Goal: Task Accomplishment & Management: Manage account settings

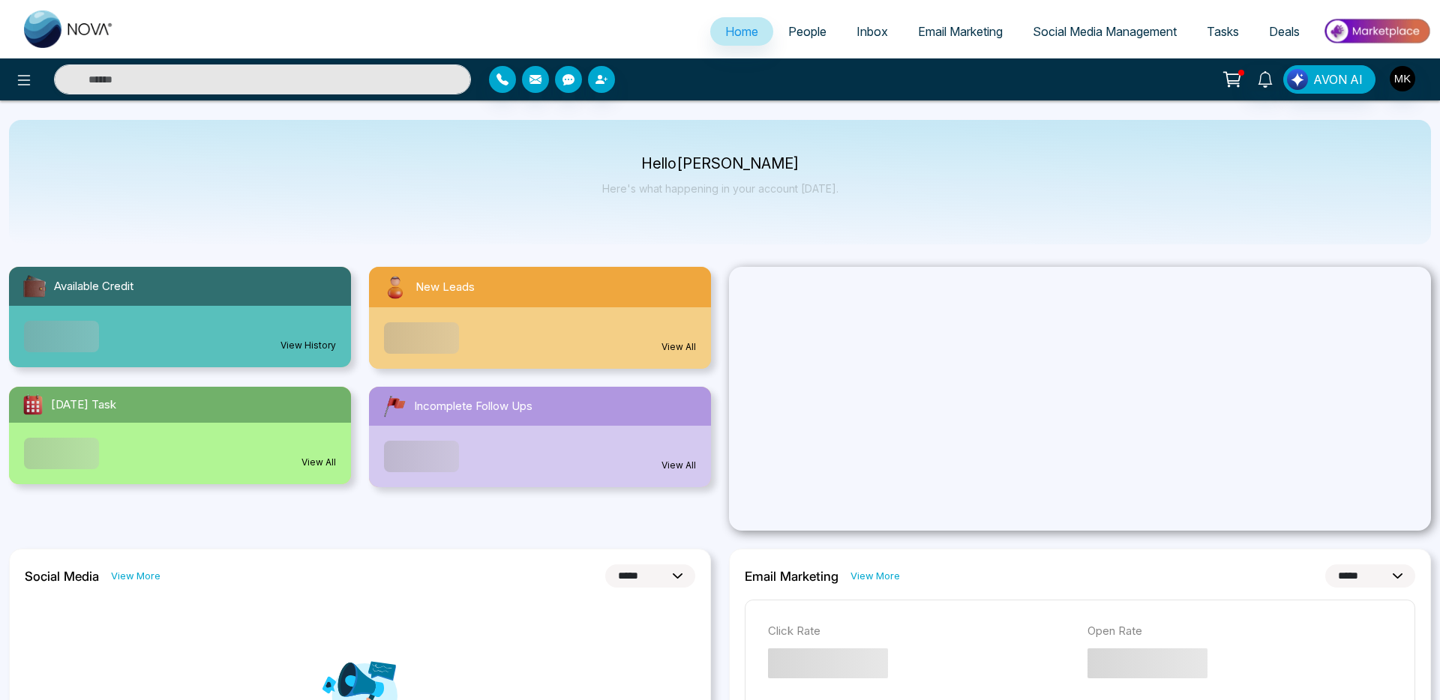
select select "*"
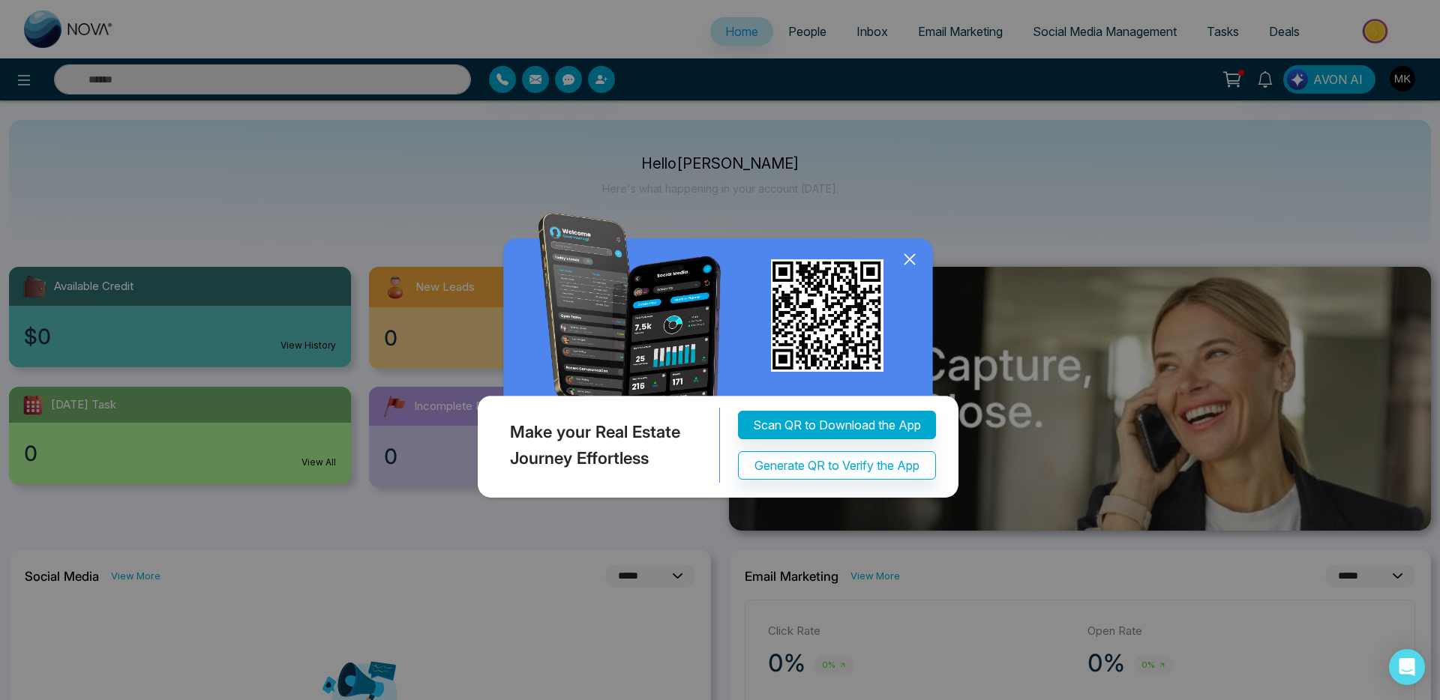
click at [913, 271] on icon at bounding box center [909, 259] width 22 height 22
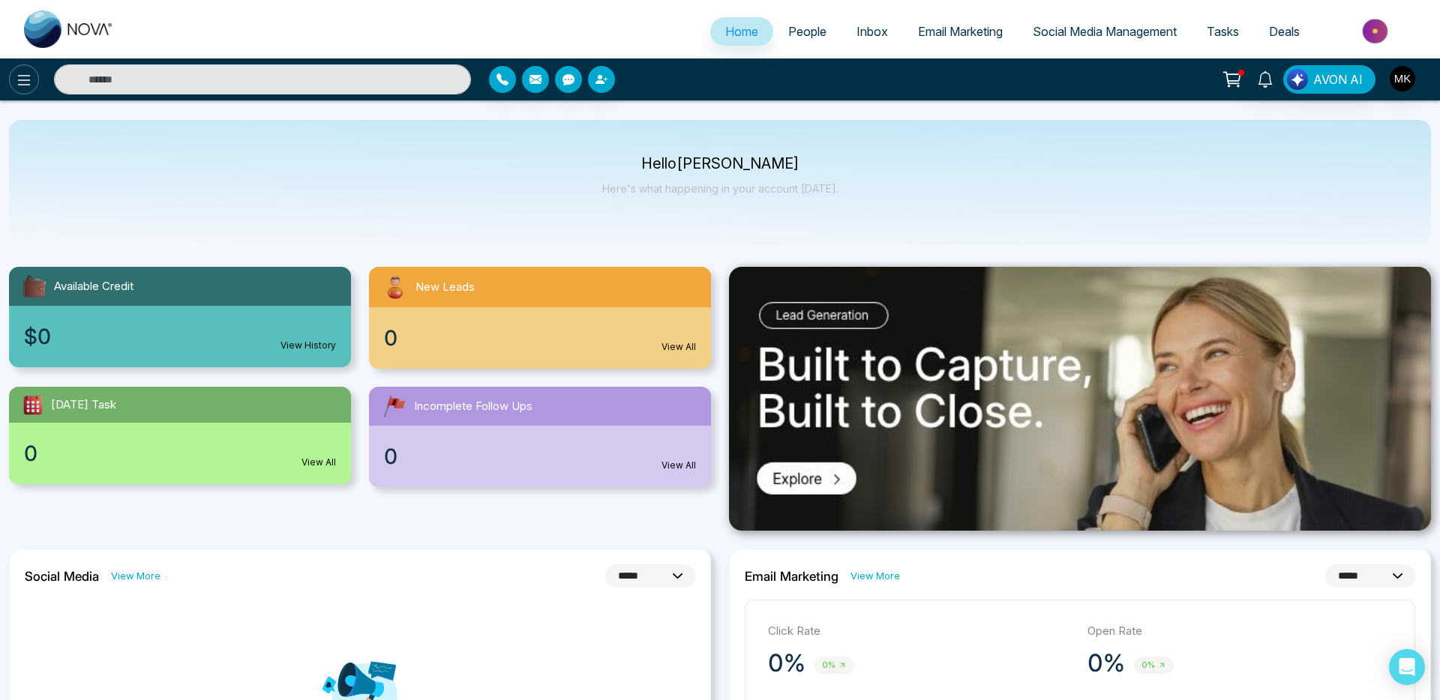
click at [35, 82] on button at bounding box center [24, 79] width 30 height 30
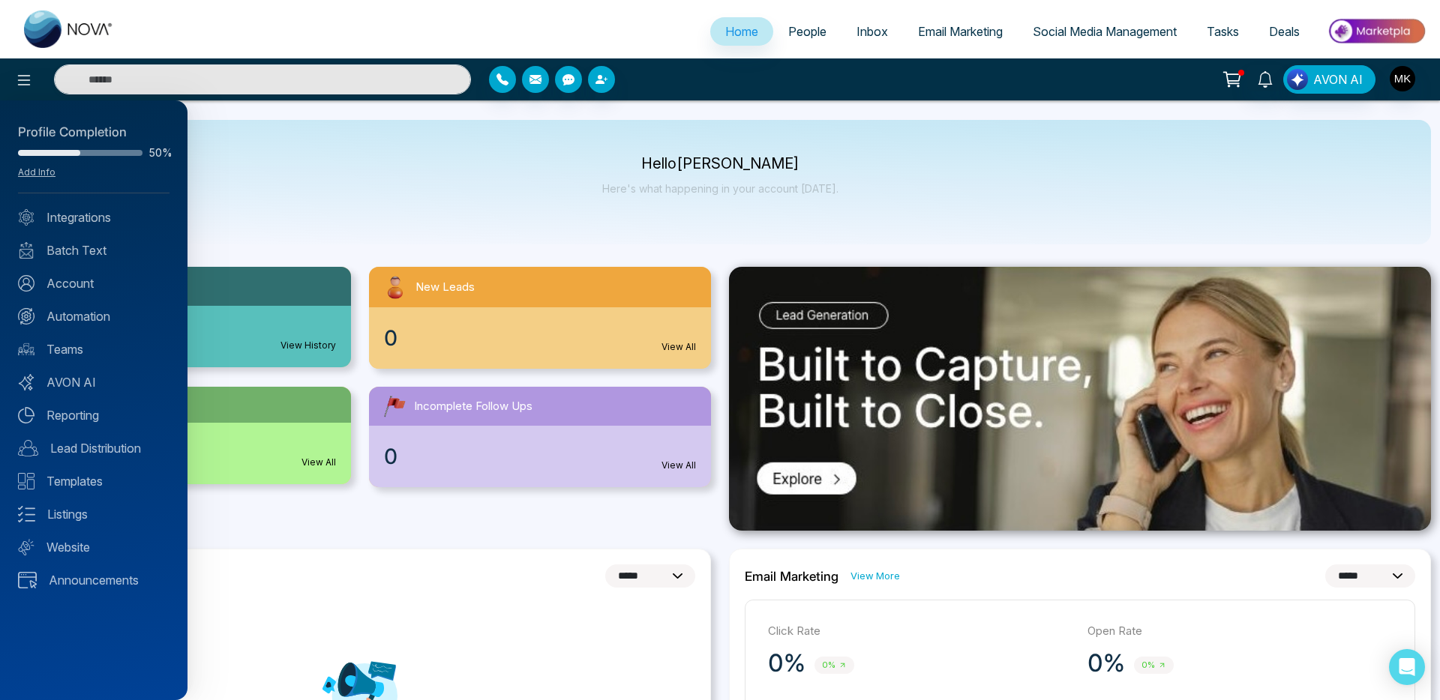
click at [337, 193] on div at bounding box center [720, 350] width 1440 height 700
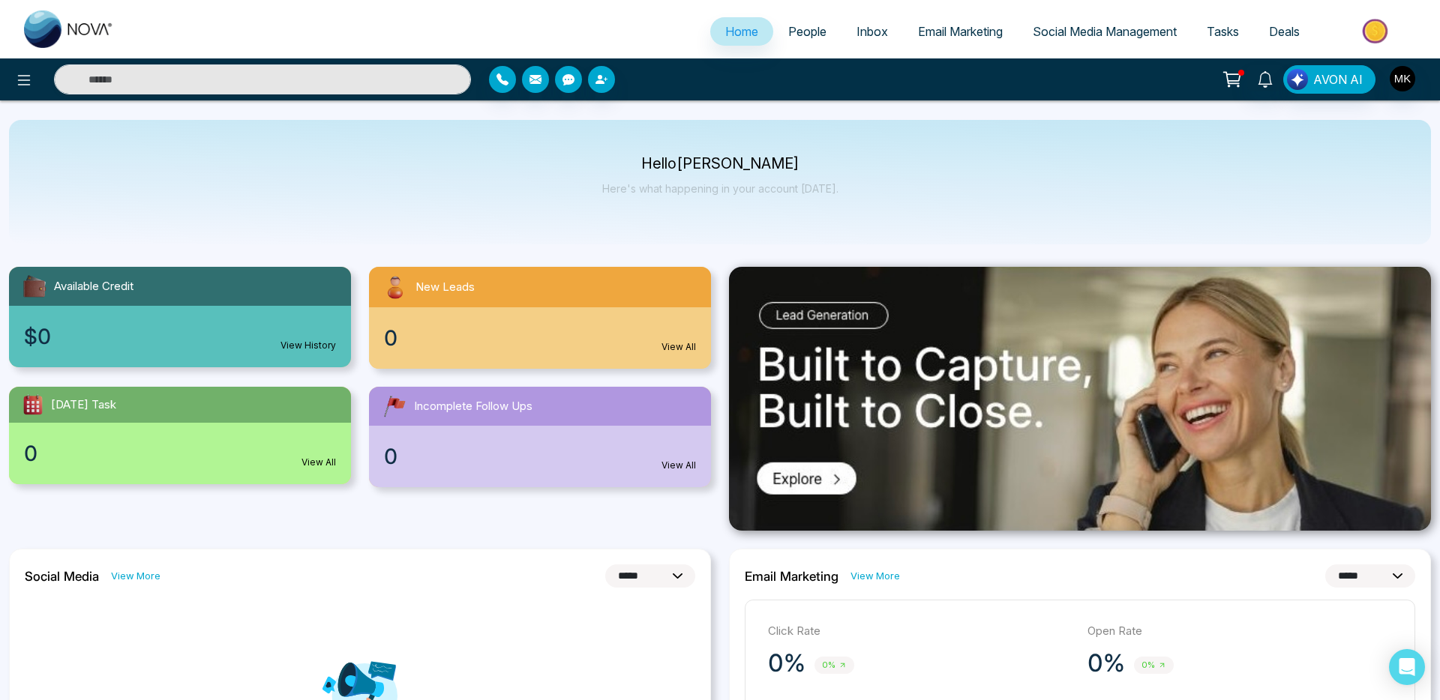
click at [1416, 82] on div "AVON AI" at bounding box center [1140, 79] width 582 height 28
click at [1411, 82] on img "button" at bounding box center [1401, 78] width 25 height 25
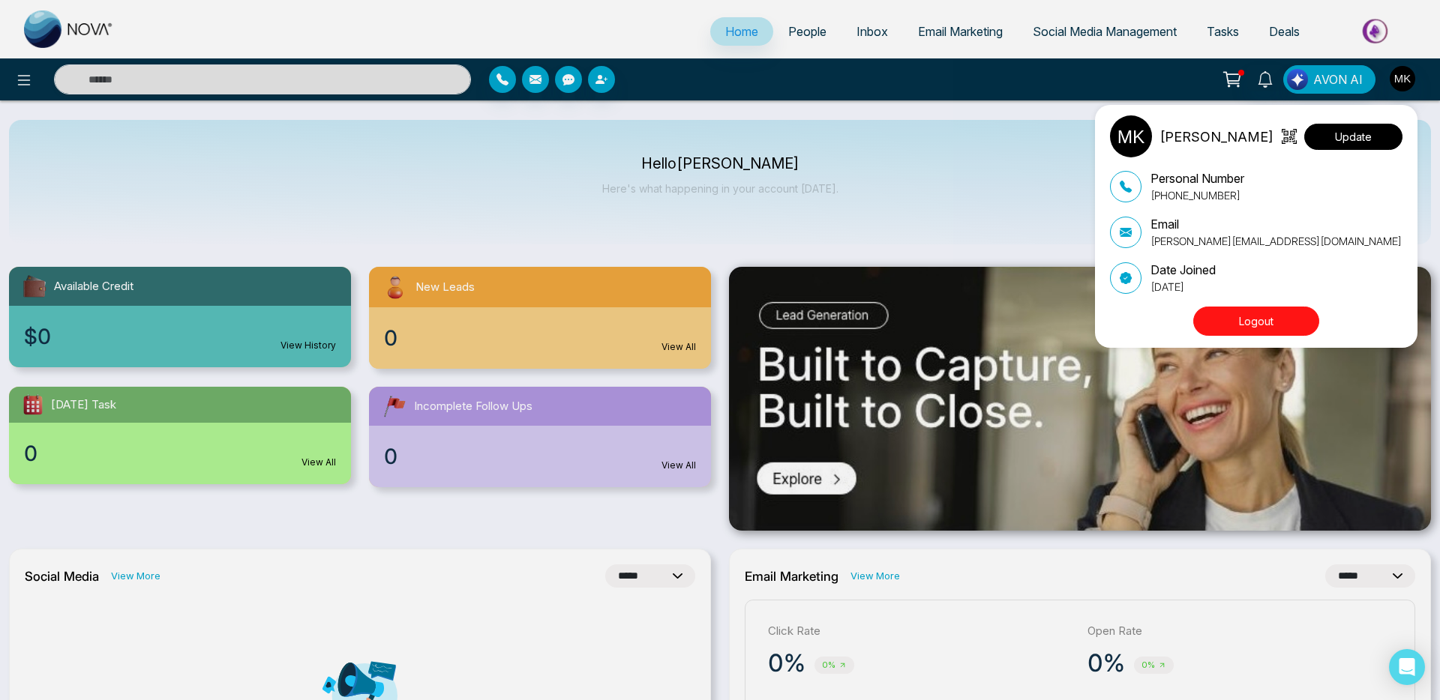
click at [1390, 138] on button "Update" at bounding box center [1353, 137] width 98 height 26
select select "***"
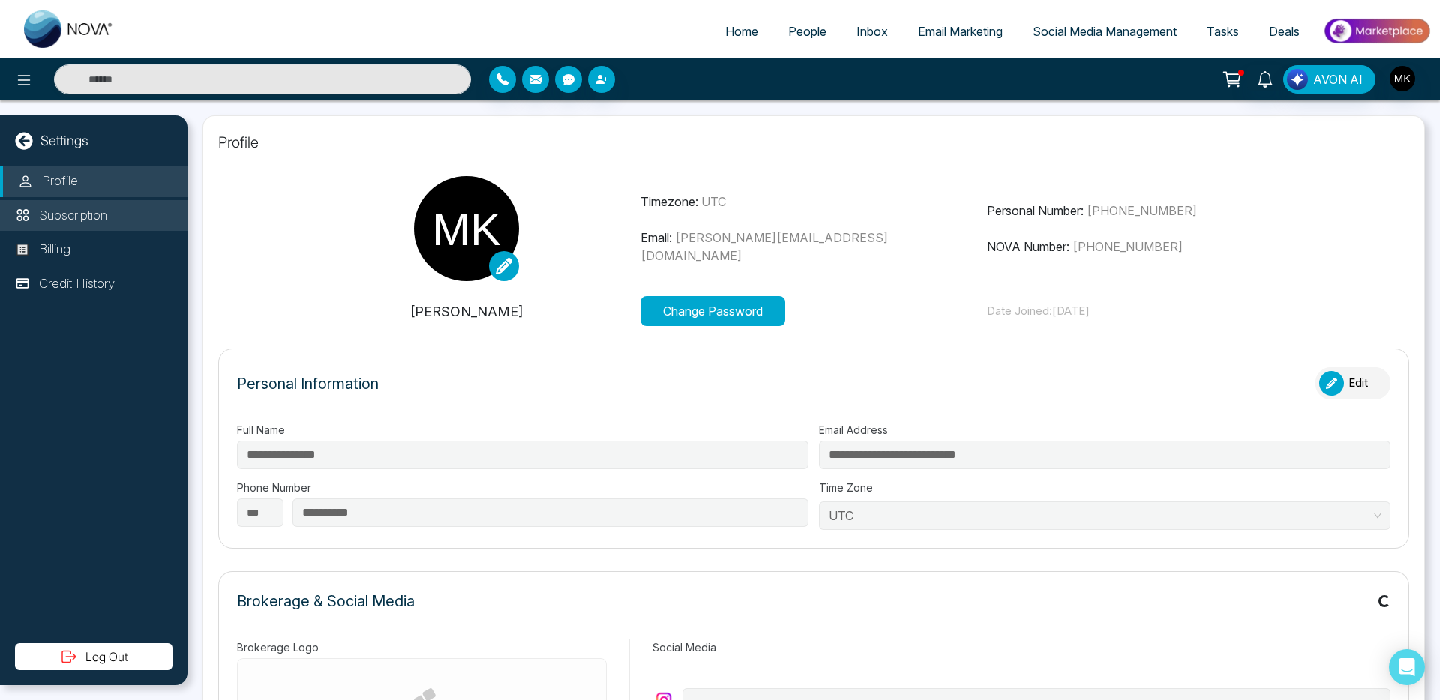
click at [111, 216] on li "Subscription" at bounding box center [93, 215] width 187 height 31
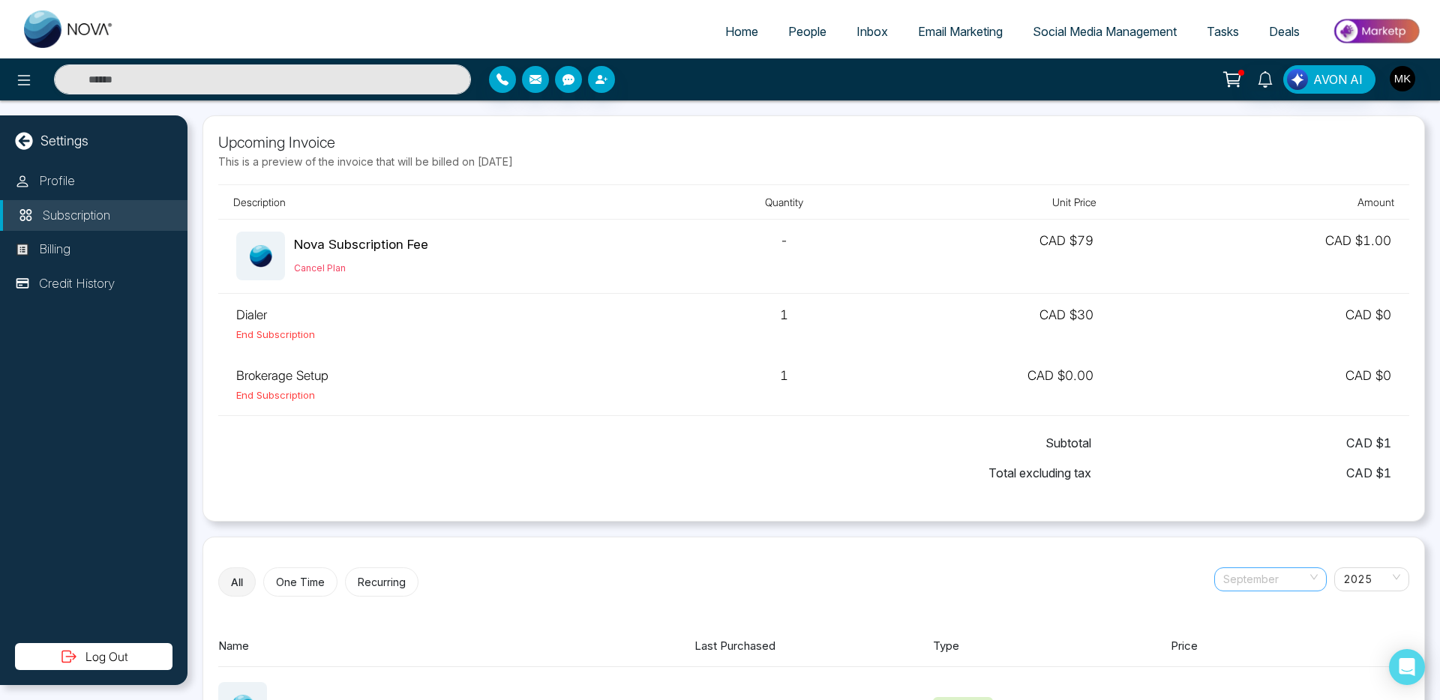
scroll to position [24, 0]
click at [1293, 582] on span "September" at bounding box center [1270, 579] width 94 height 22
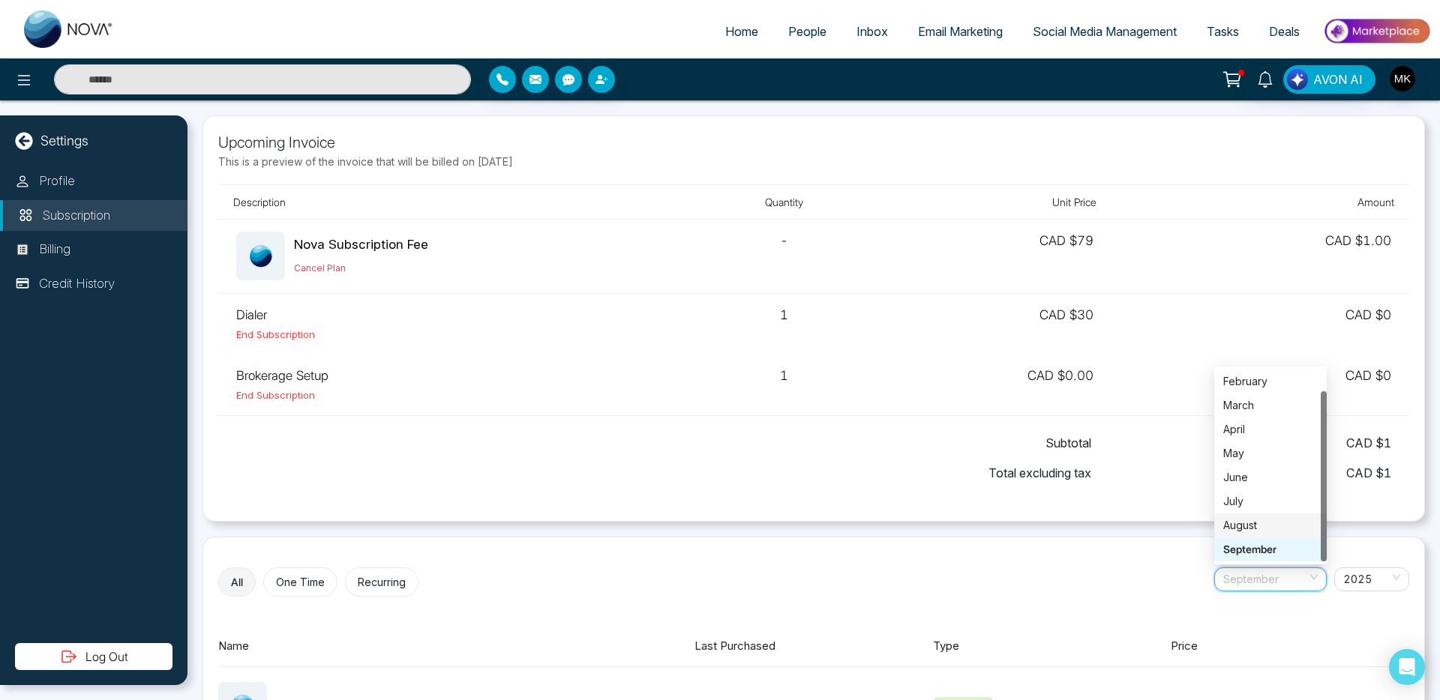
click at [1281, 521] on div "August" at bounding box center [1270, 525] width 94 height 16
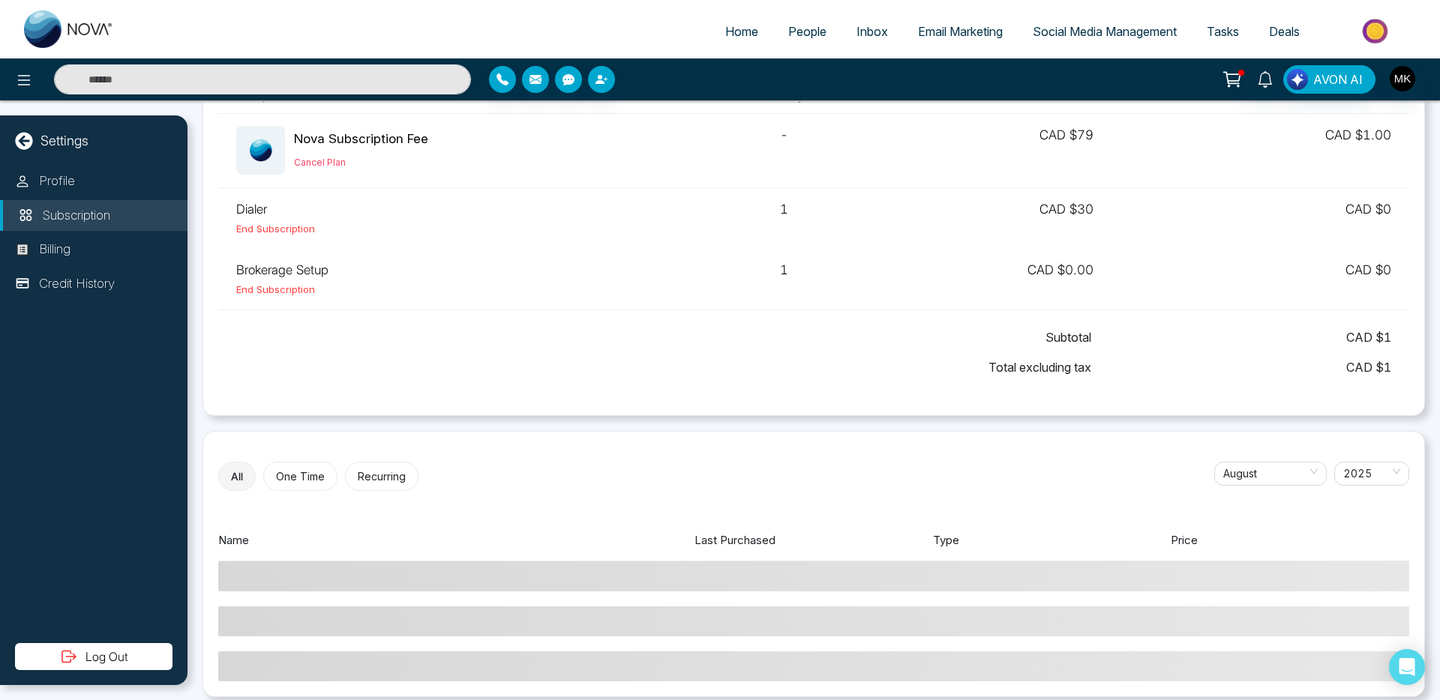
scroll to position [118, 0]
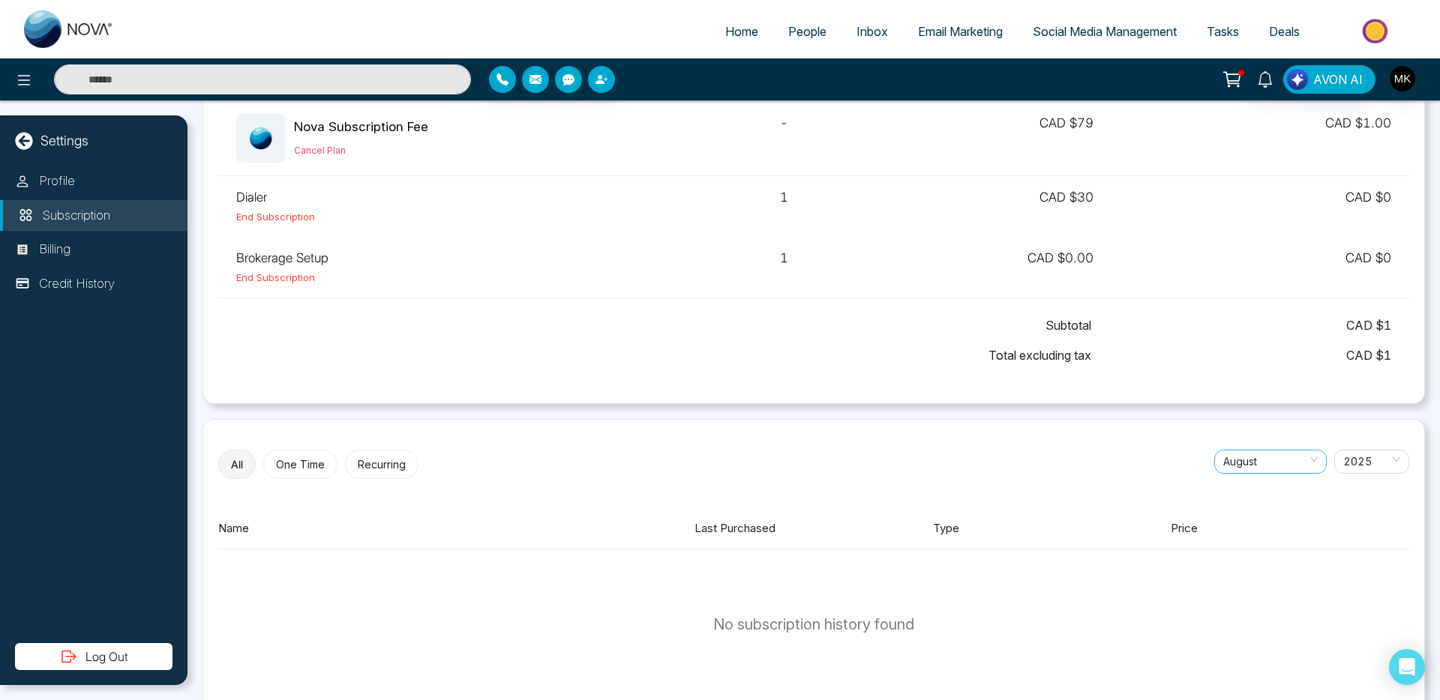
click at [1277, 467] on span "August" at bounding box center [1270, 462] width 94 height 22
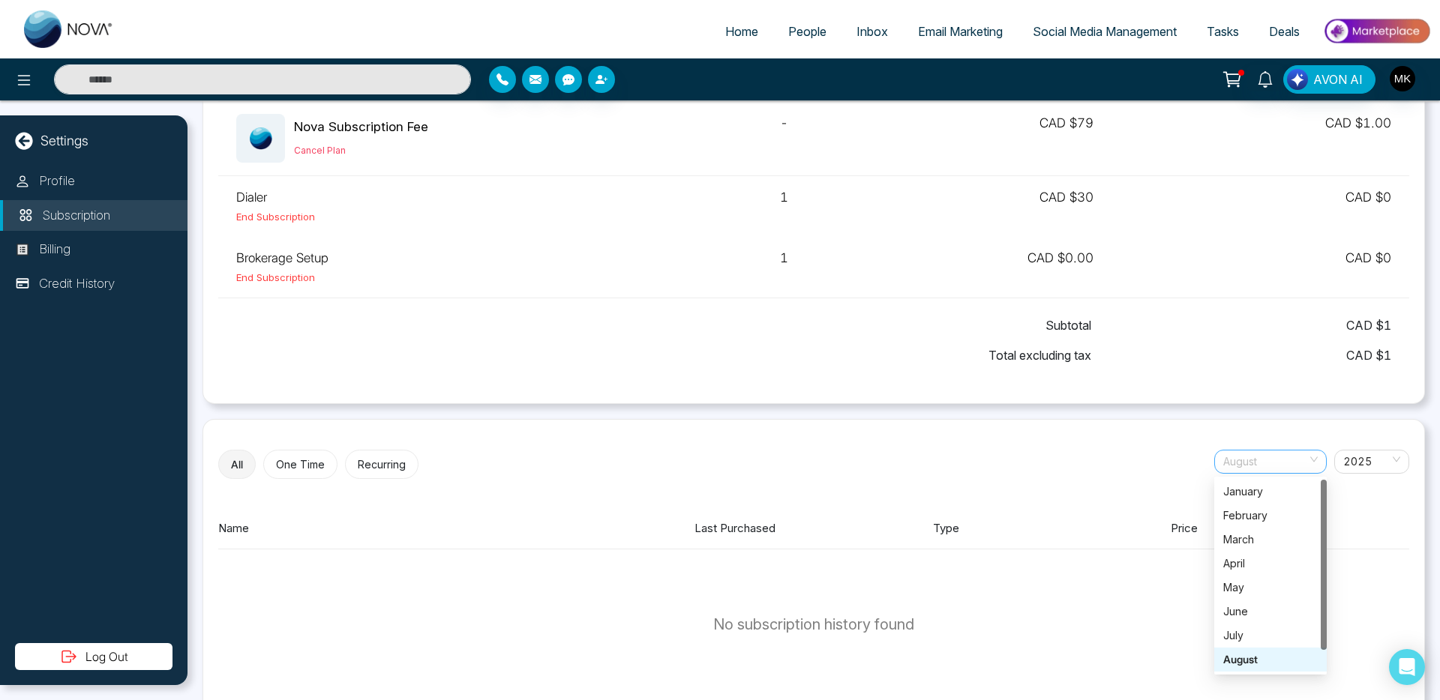
click at [1264, 454] on span "August" at bounding box center [1270, 462] width 94 height 22
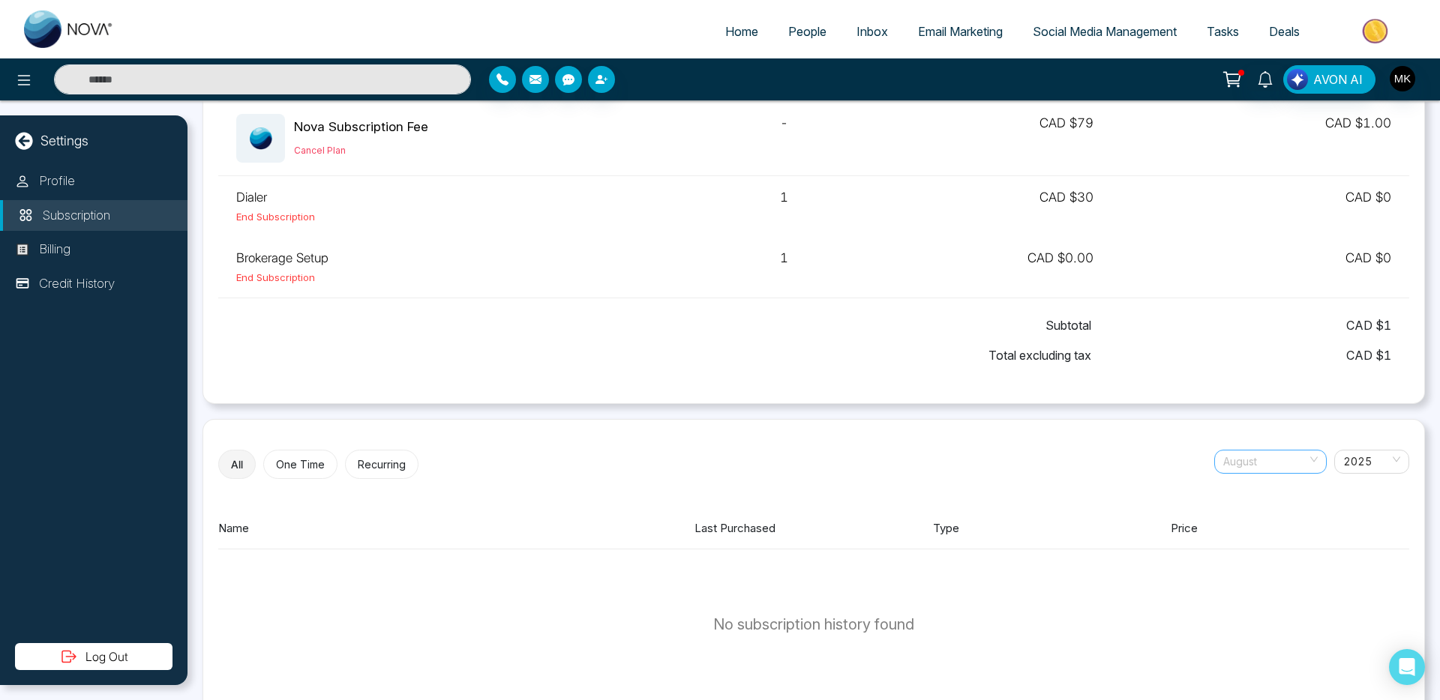
click at [1269, 465] on span "August" at bounding box center [1270, 462] width 94 height 22
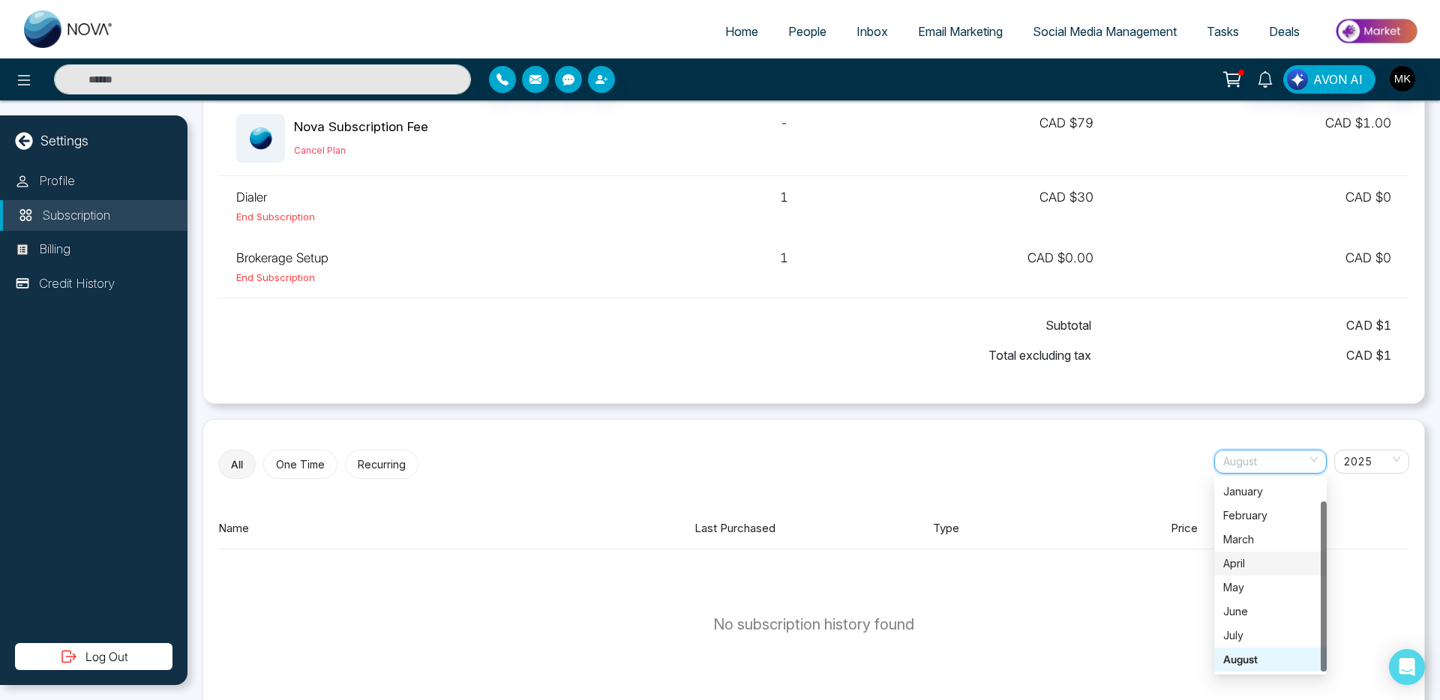
scroll to position [24, 0]
click at [1255, 660] on div "September" at bounding box center [1270, 660] width 94 height 16
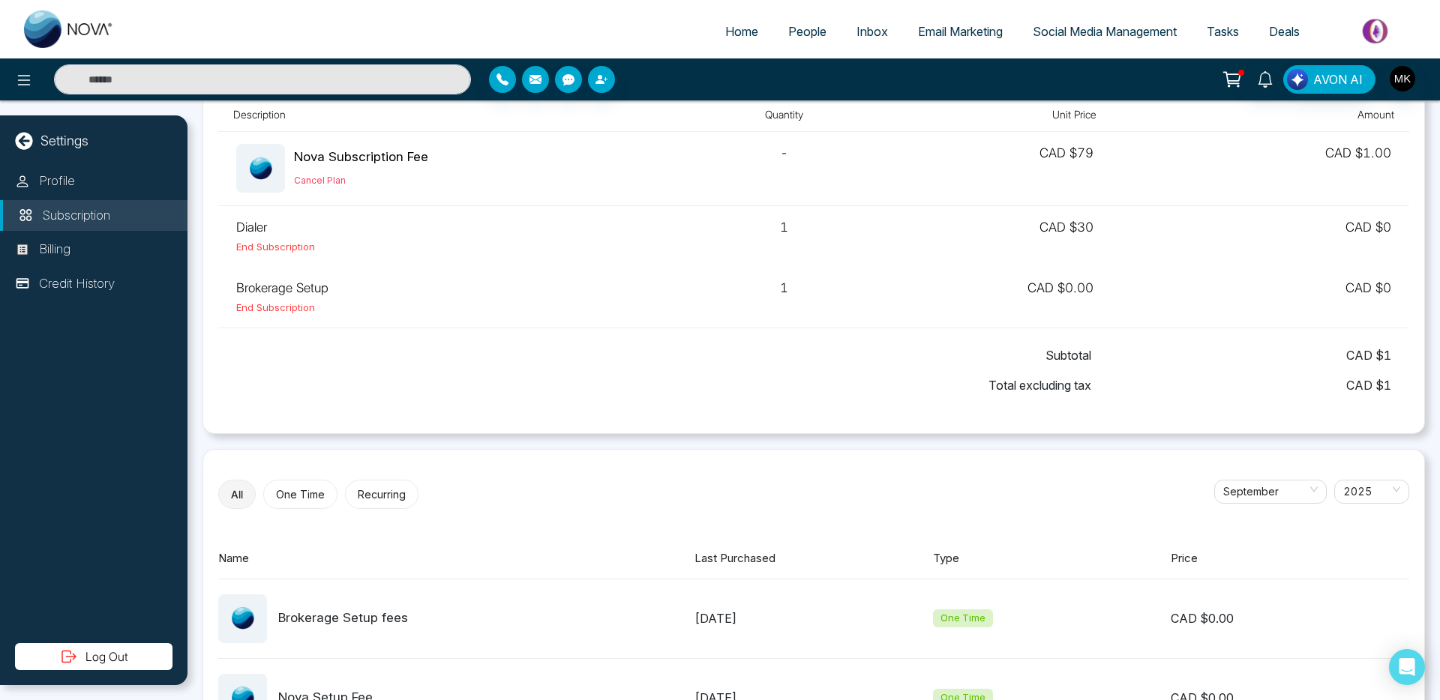
scroll to position [0, 0]
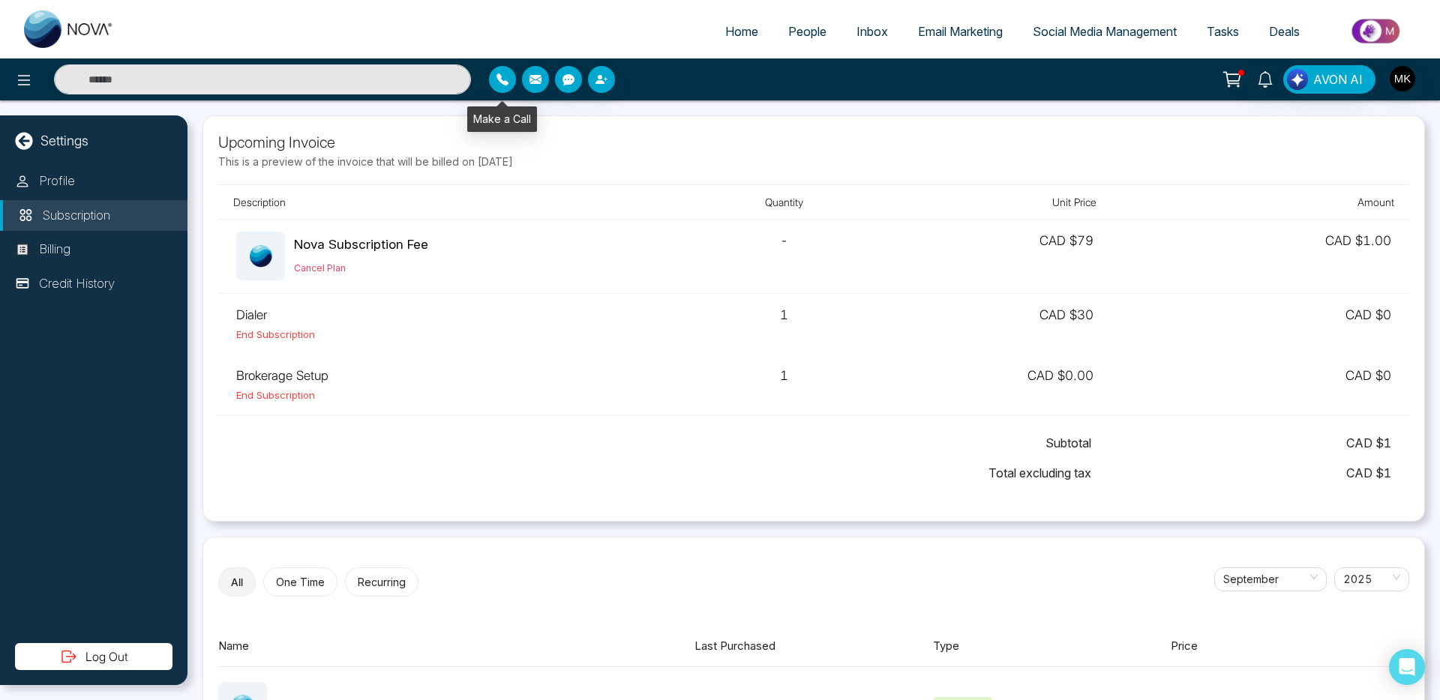
click at [501, 77] on icon "button" at bounding box center [502, 79] width 12 height 12
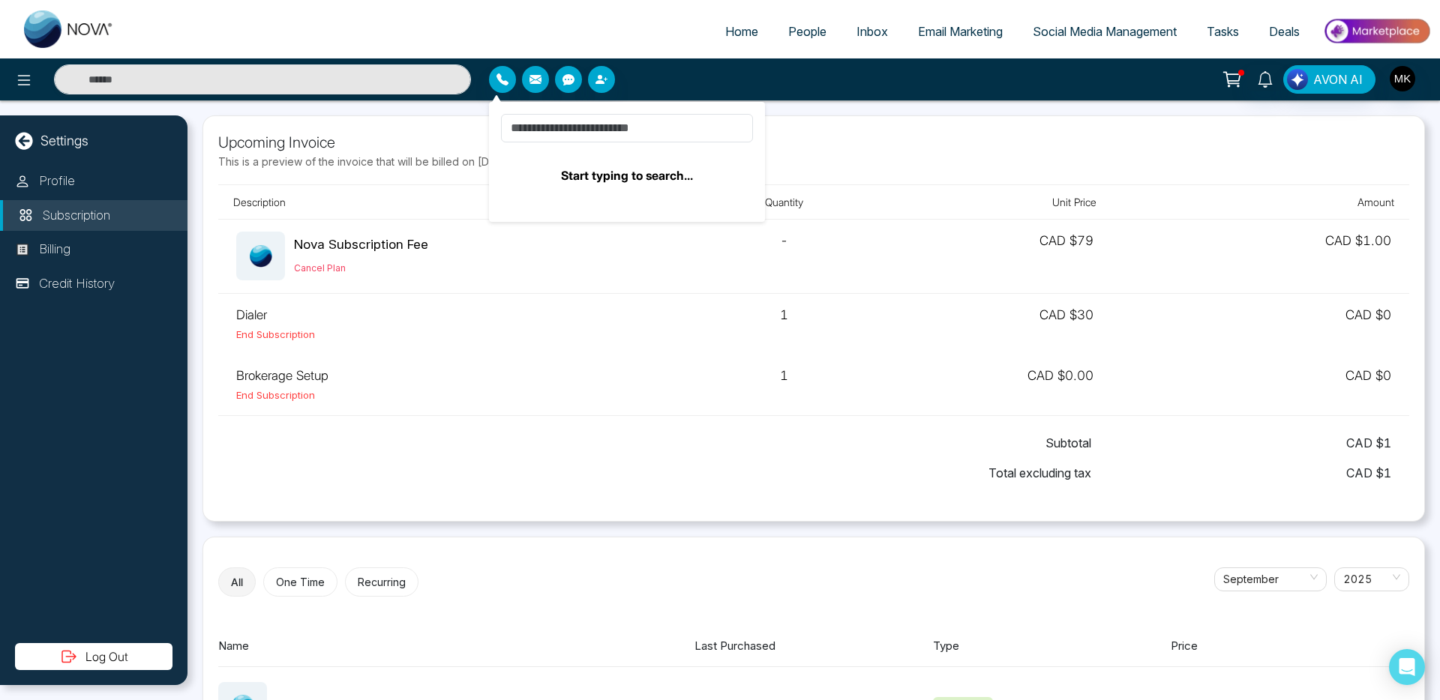
click at [816, 171] on div "Upcoming Invoice This is a preview of the invoice that will be billed on Octobe…" at bounding box center [813, 154] width 1191 height 46
click at [808, 34] on span "People" at bounding box center [807, 31] width 38 height 15
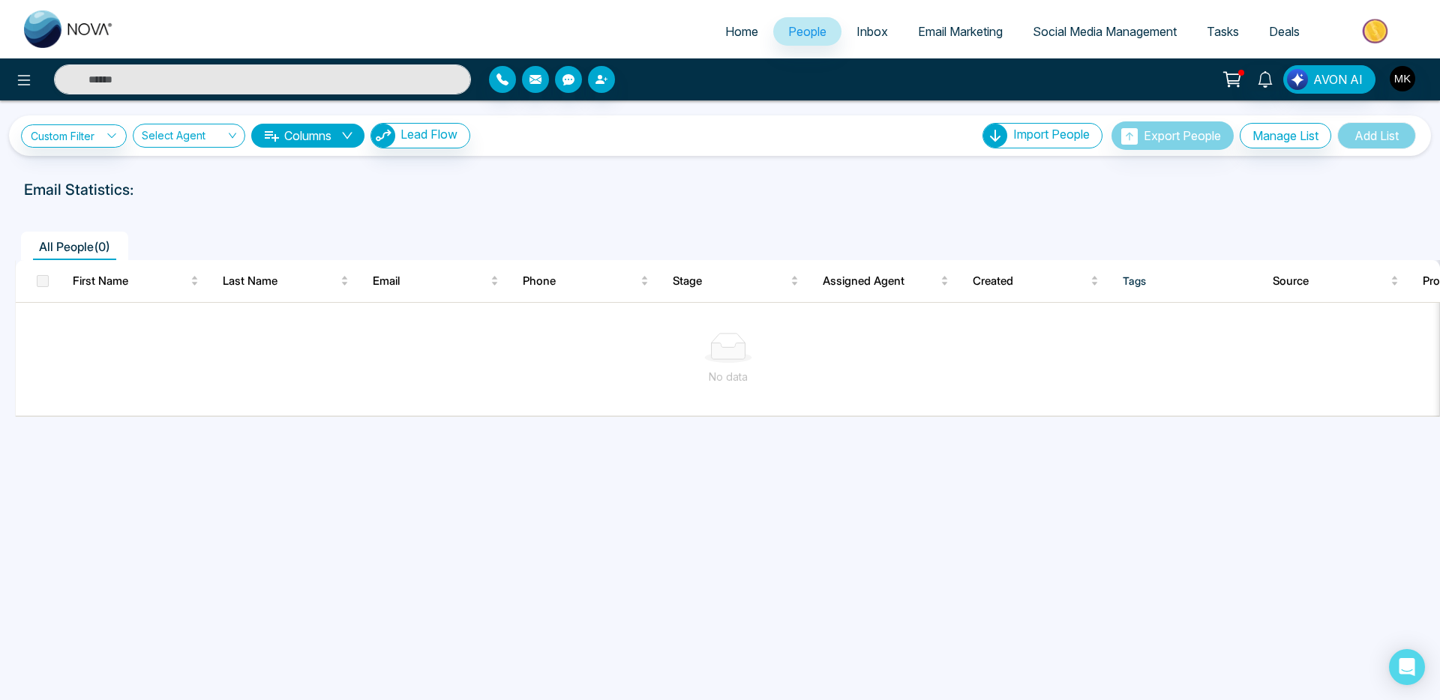
click at [960, 31] on span "Email Marketing" at bounding box center [960, 31] width 85 height 15
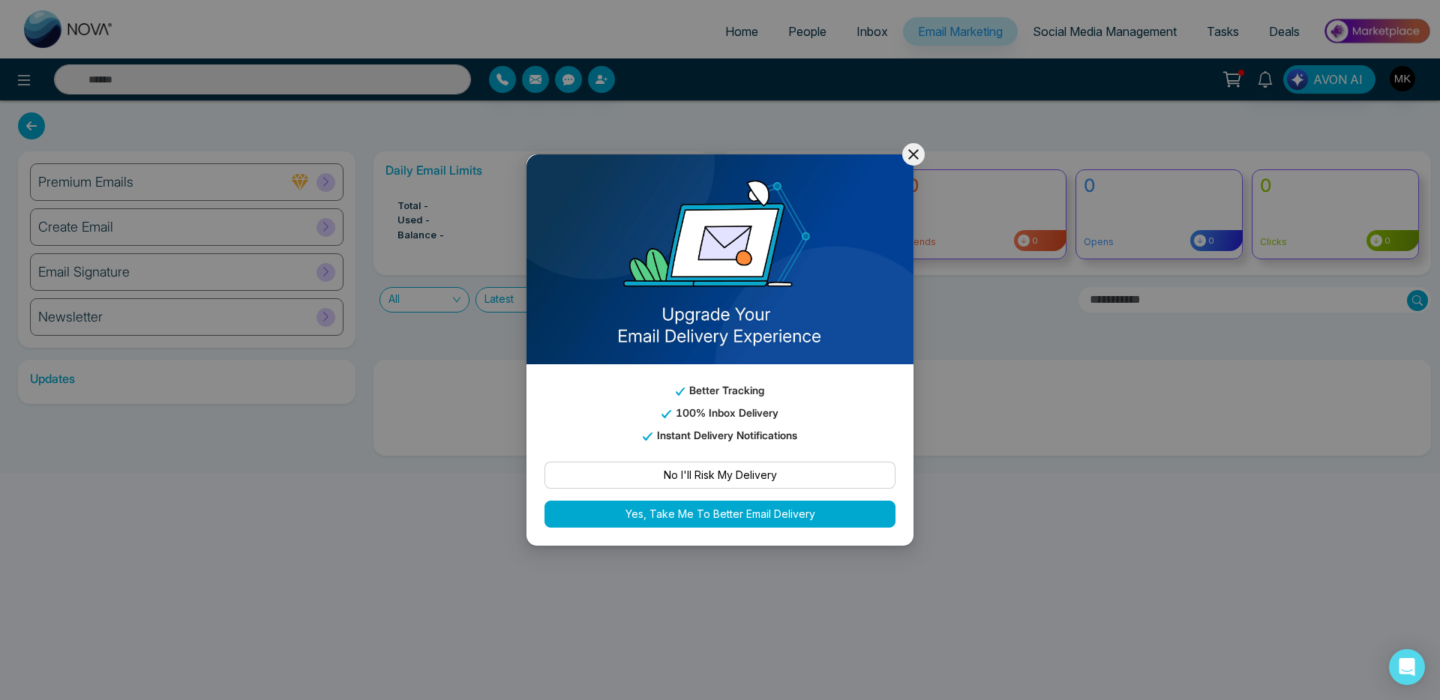
click at [911, 160] on icon at bounding box center [913, 154] width 10 height 10
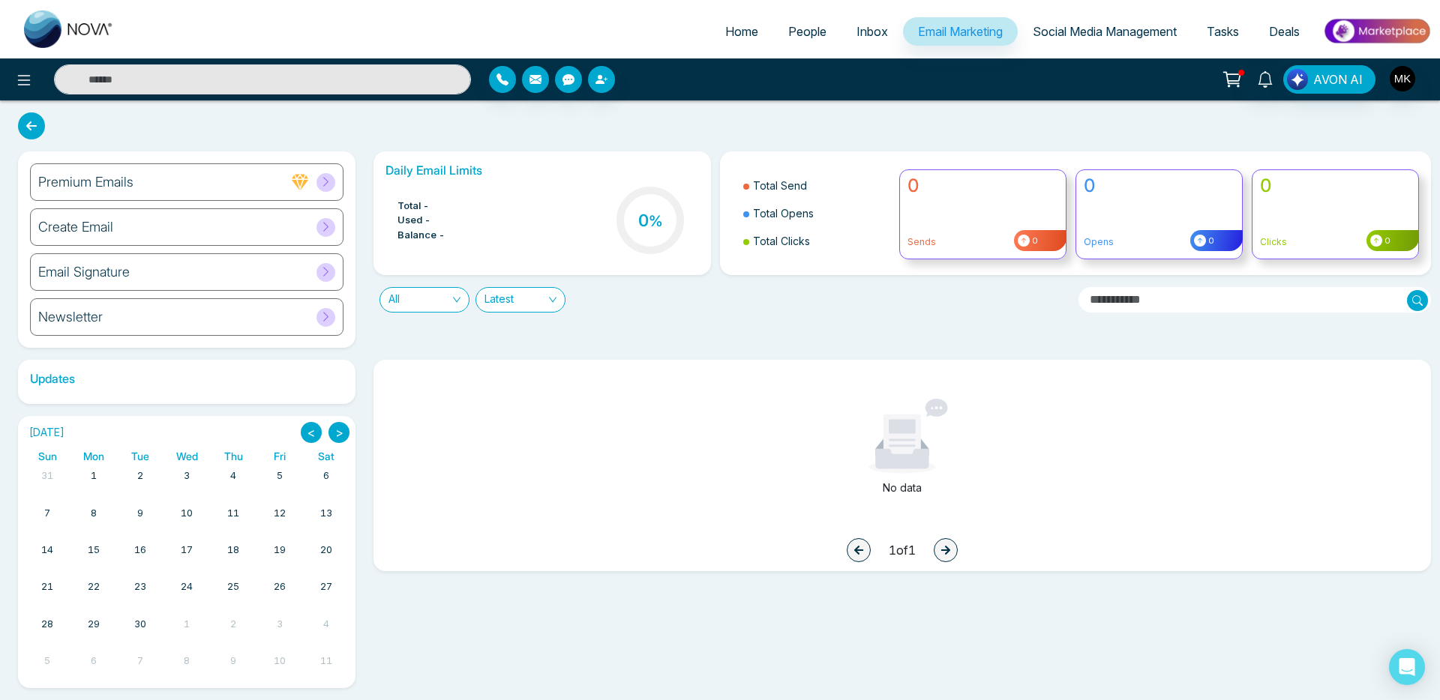
click at [339, 173] on div "Premium Emails" at bounding box center [186, 181] width 313 height 37
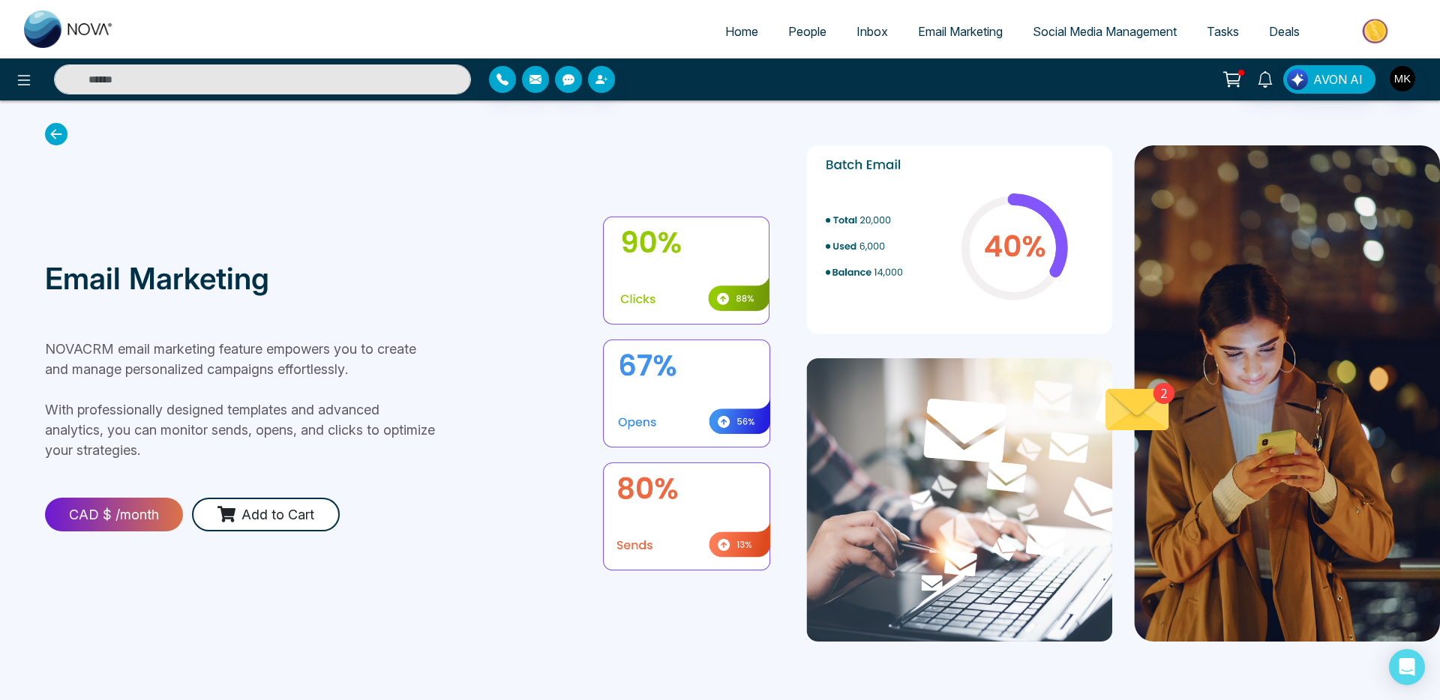
click at [1088, 31] on span "Social Media Management" at bounding box center [1104, 31] width 144 height 15
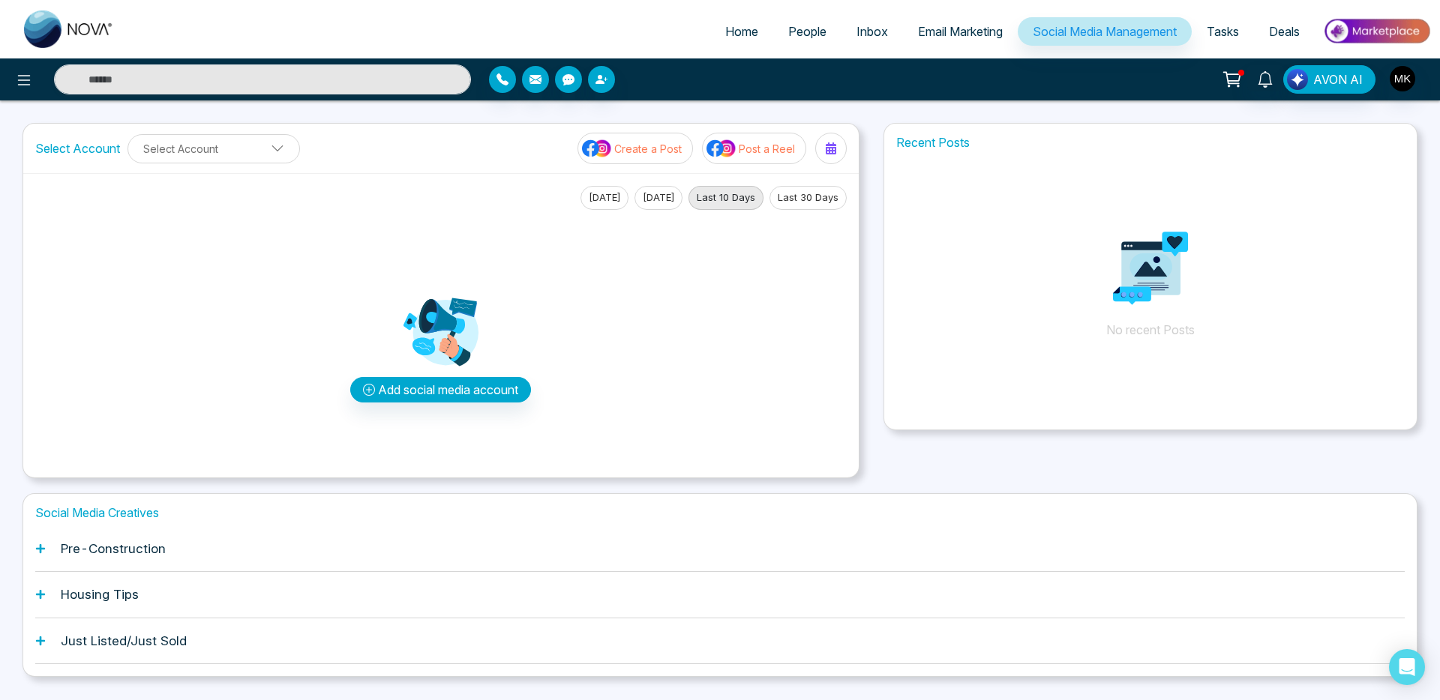
click at [1416, 59] on div "AVON AI" at bounding box center [720, 79] width 1440 height 42
click at [1401, 79] on img "button" at bounding box center [1401, 78] width 25 height 25
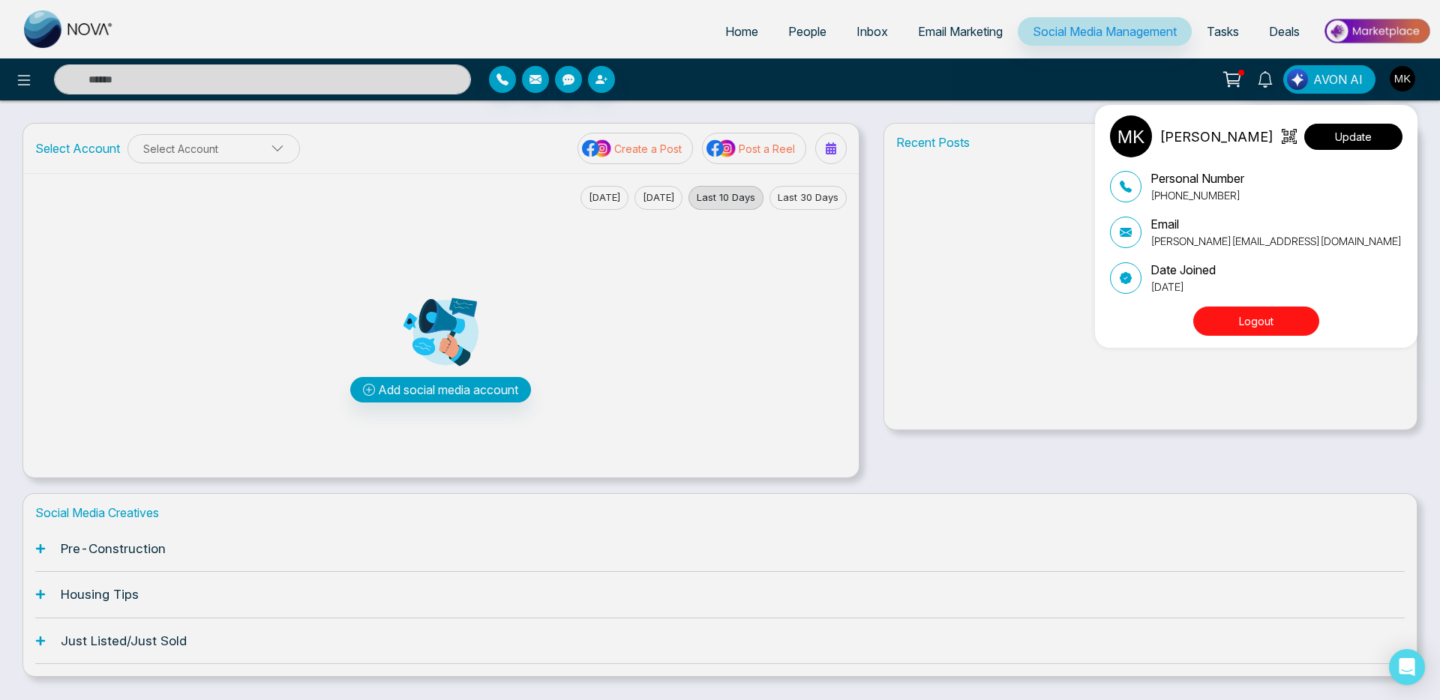
click at [1332, 140] on button "Update" at bounding box center [1353, 137] width 98 height 26
select select "***"
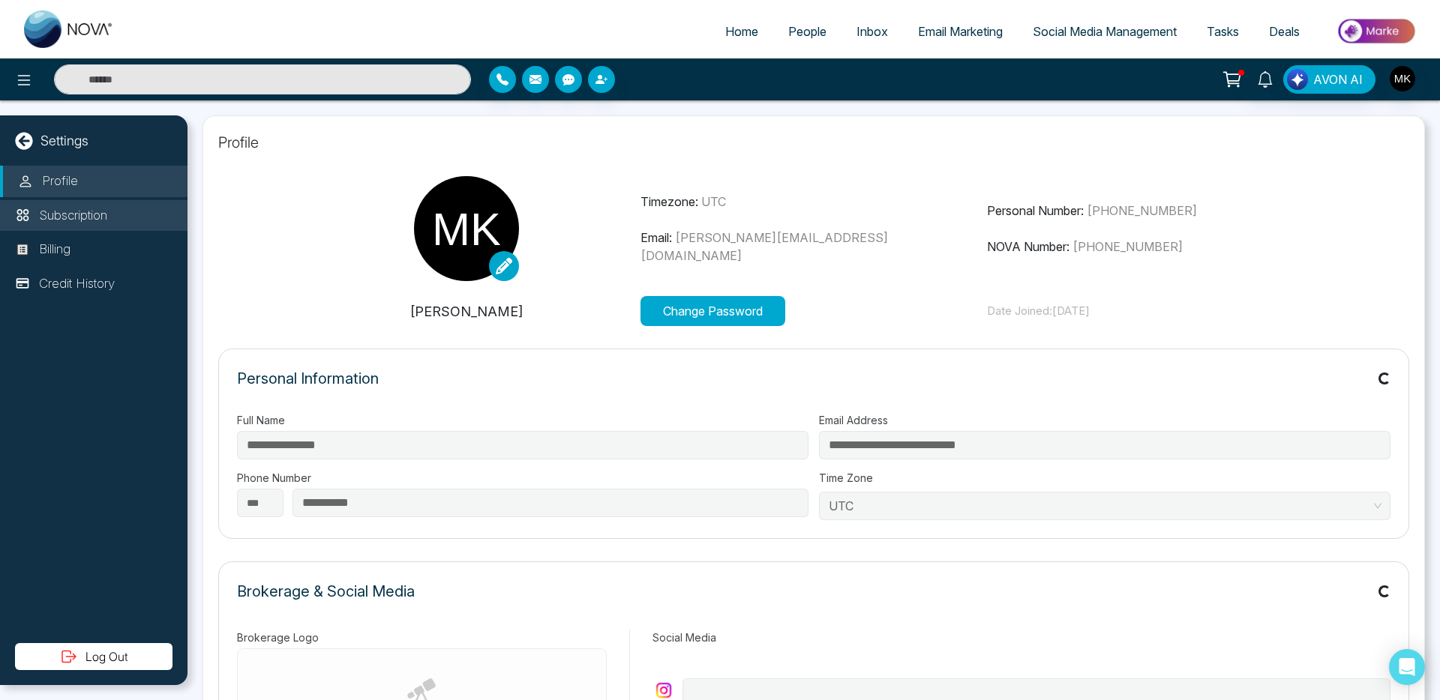
type input "*******"
click at [72, 208] on p "Subscription" at bounding box center [73, 215] width 68 height 19
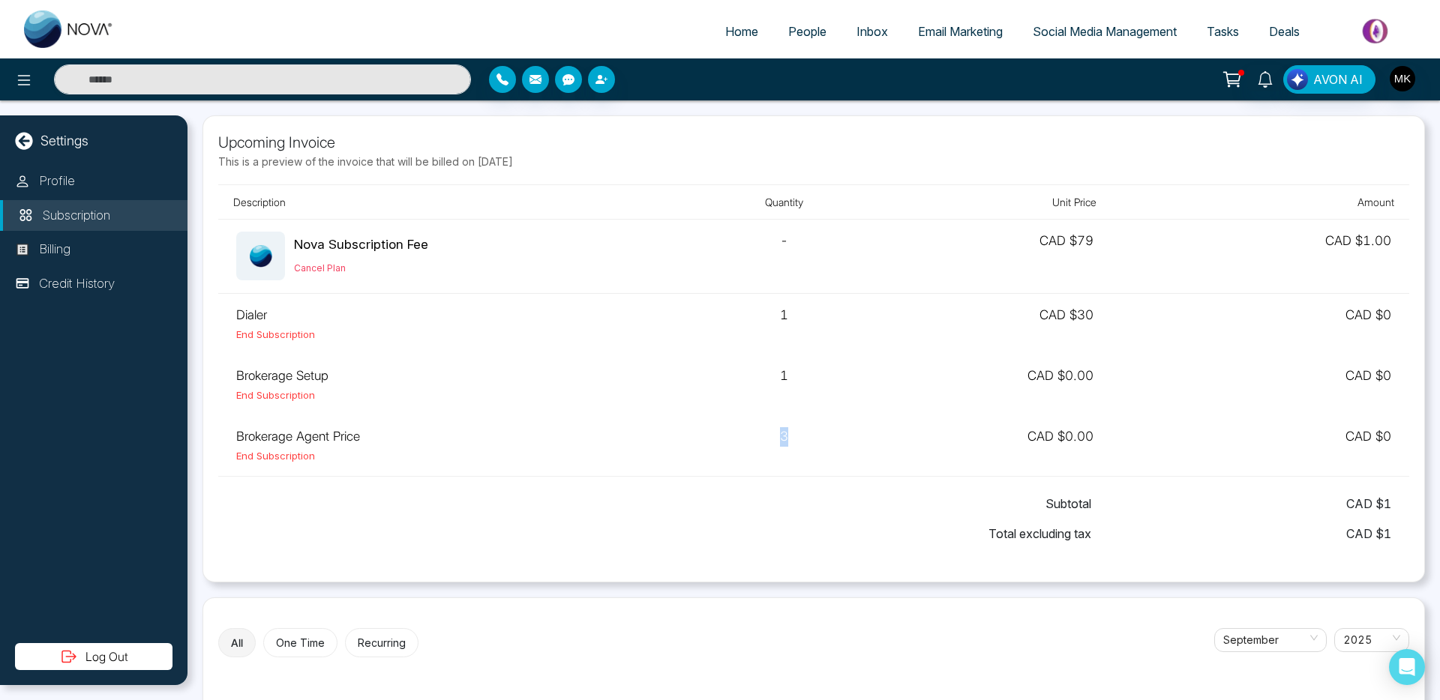
drag, startPoint x: 791, startPoint y: 435, endPoint x: 772, endPoint y: 436, distance: 18.8
click at [772, 436] on td "3" at bounding box center [783, 445] width 178 height 61
click at [62, 244] on p "Billing" at bounding box center [54, 249] width 31 height 19
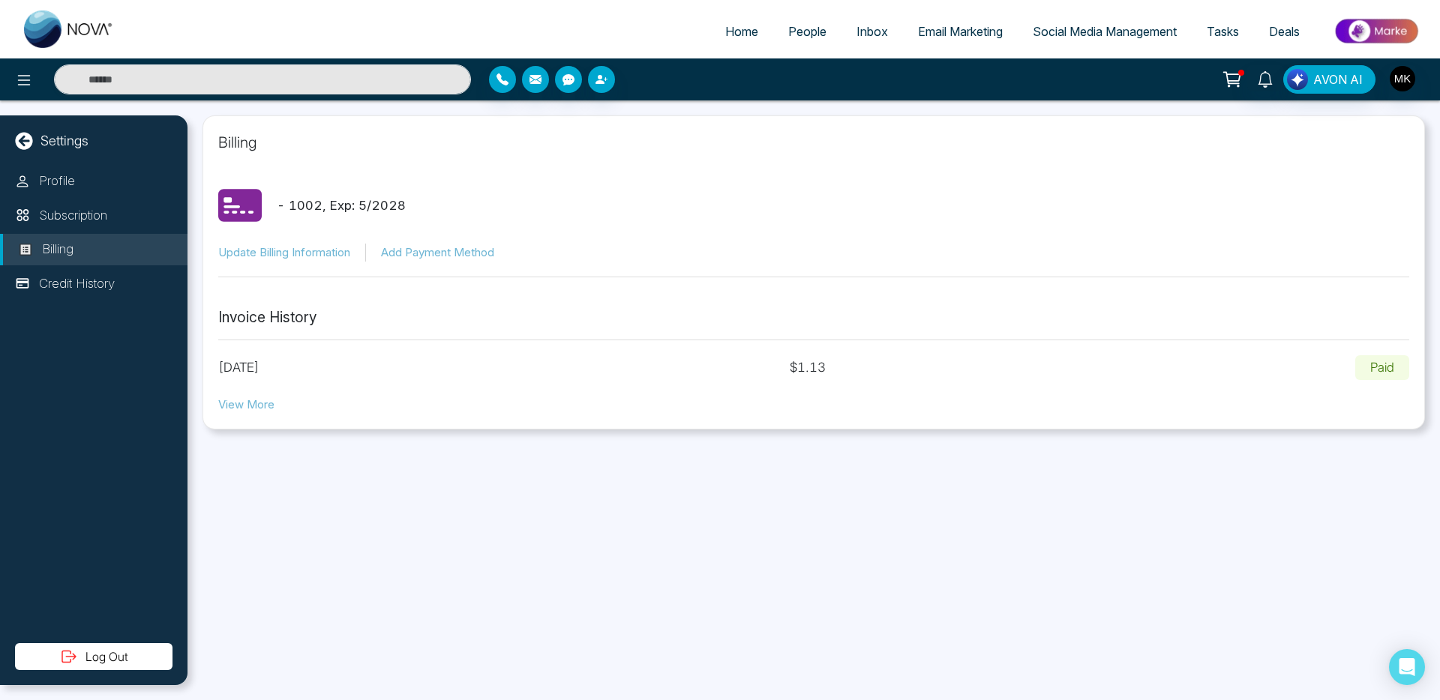
click at [258, 406] on button "View More" at bounding box center [246, 405] width 56 height 17
click at [73, 188] on p "Profile" at bounding box center [57, 181] width 36 height 19
select select "***"
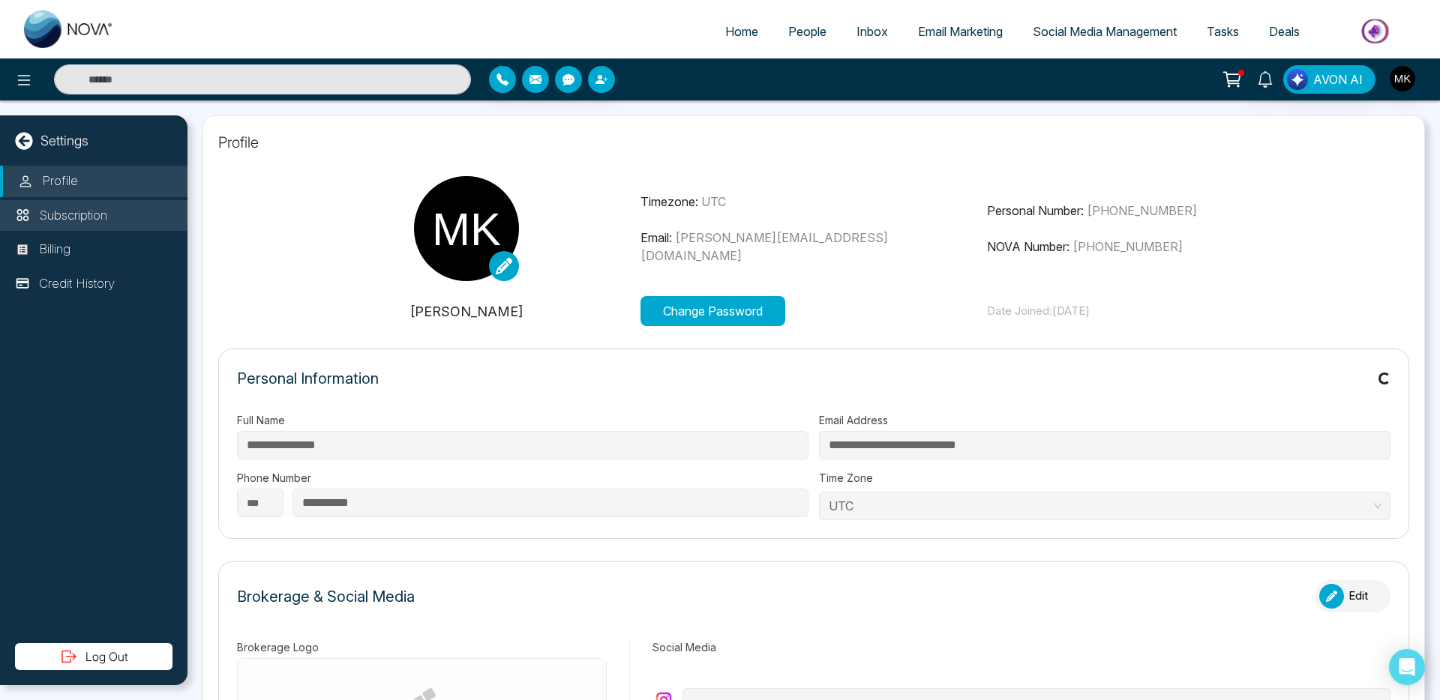
type input "*******"
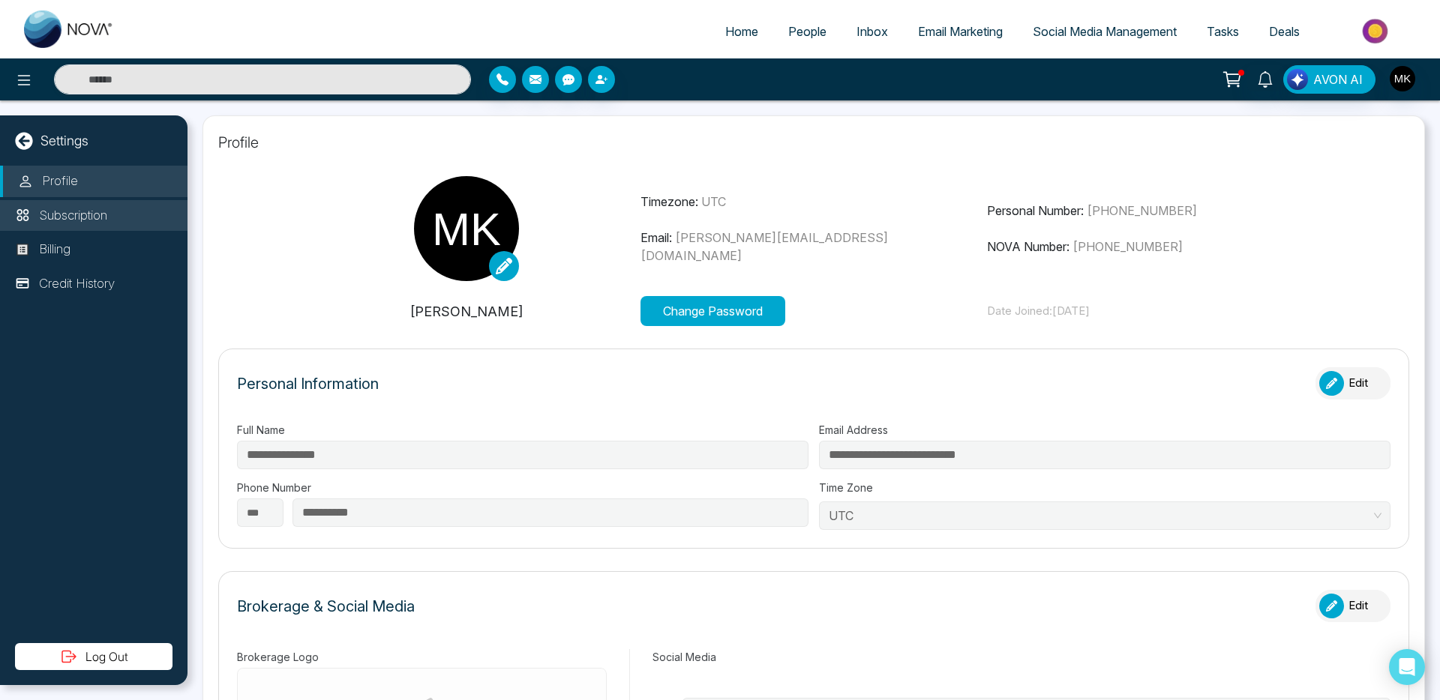
click at [120, 210] on li "Subscription" at bounding box center [93, 215] width 187 height 31
